Goal: Find specific page/section

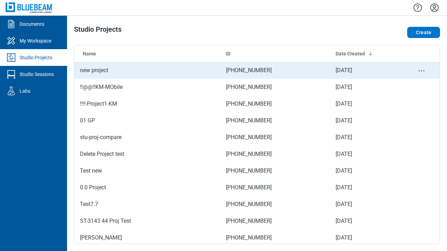
click at [109, 73] on td "new project" at bounding box center [147, 70] width 146 height 17
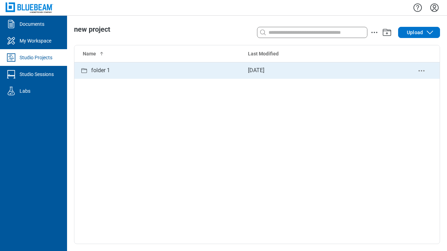
click at [127, 70] on div "folder 1" at bounding box center [158, 70] width 157 height 9
click at [130, 69] on div "Measurement Markup.pdf" at bounding box center [123, 70] width 64 height 9
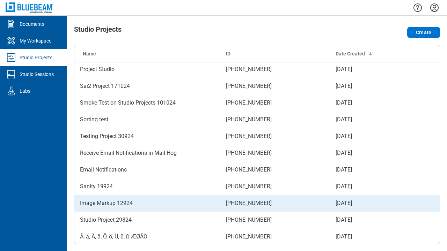
scroll to position [539, 0]
